Goal: Find contact information: Find contact information

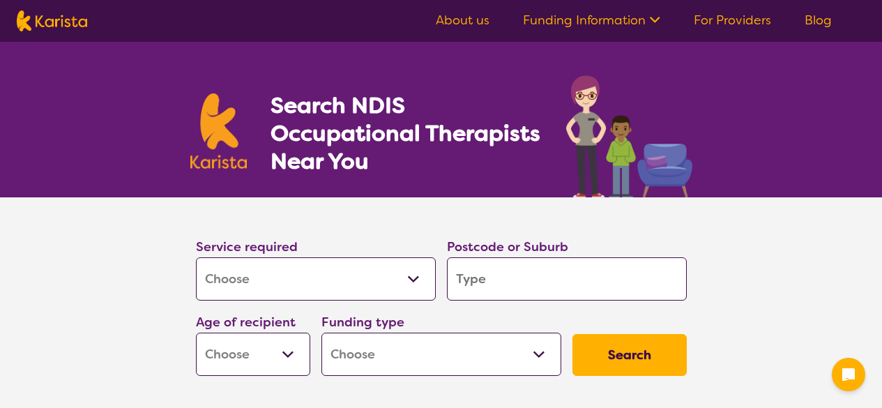
select select "[MEDICAL_DATA]"
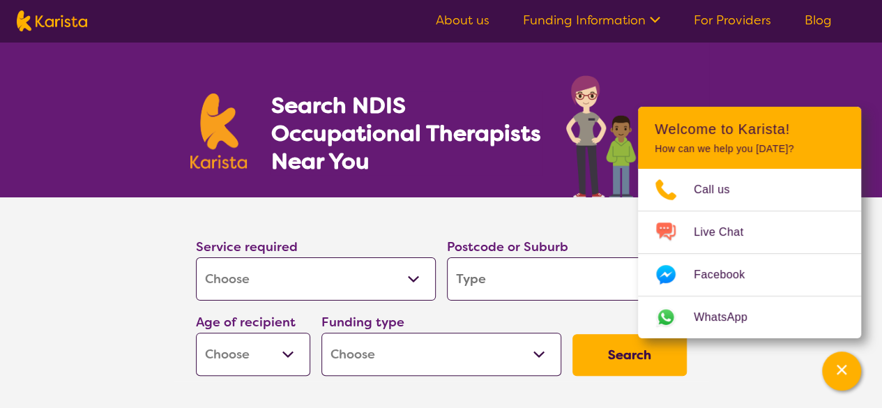
click at [789, 66] on div "Search NDIS Occupational Therapists Near You" at bounding box center [441, 119] width 882 height 155
click at [412, 277] on select "Allied Health Assistant Assessment ([MEDICAL_DATA] or [MEDICAL_DATA]) Behaviour…" at bounding box center [316, 278] width 240 height 43
select select "Psychology"
click at [196, 257] on select "Allied Health Assistant Assessment ([MEDICAL_DATA] or [MEDICAL_DATA]) Behaviour…" at bounding box center [316, 278] width 240 height 43
select select "Psychology"
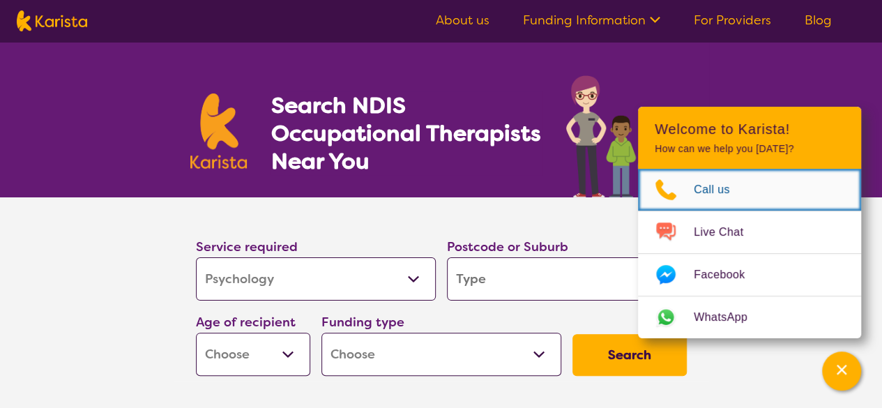
click at [710, 184] on span "Call us" at bounding box center [719, 189] width 53 height 21
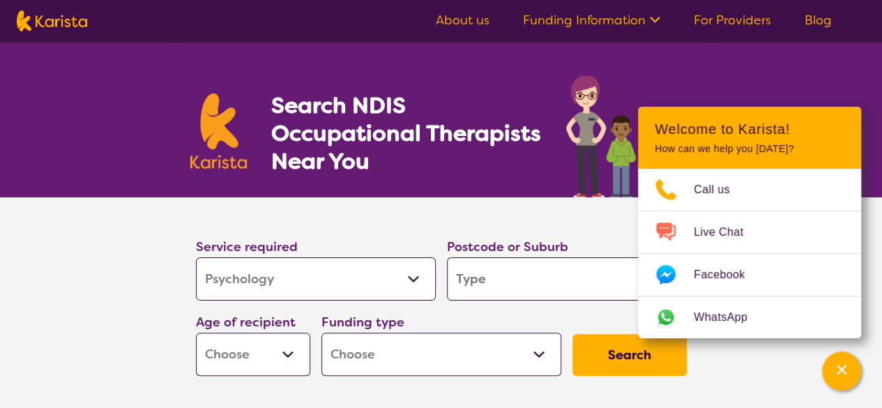
click at [534, 351] on select "Home Care Package (HCP) National Disability Insurance Scheme (NDIS) I don't know" at bounding box center [441, 353] width 240 height 43
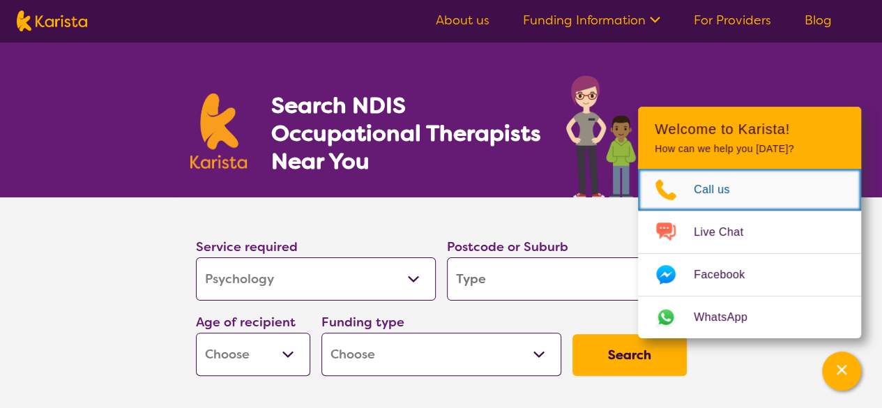
click at [729, 185] on span "Call us" at bounding box center [719, 189] width 53 height 21
click at [687, 189] on icon "Choose channel" at bounding box center [666, 189] width 56 height 22
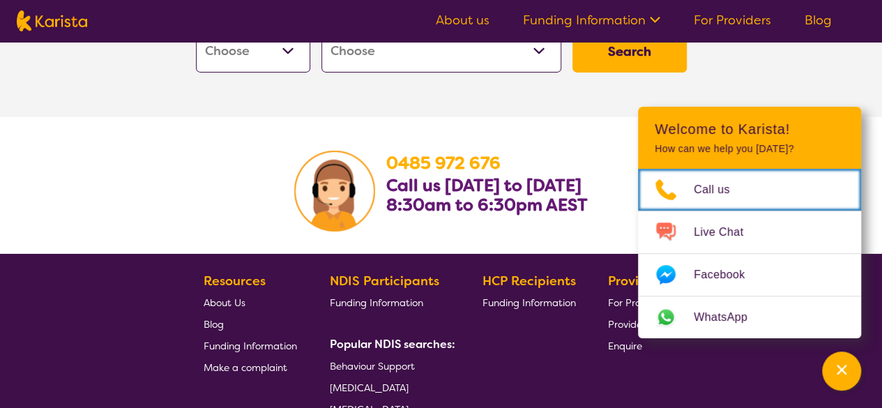
scroll to position [2253, 0]
